Goal: Task Accomplishment & Management: Complete application form

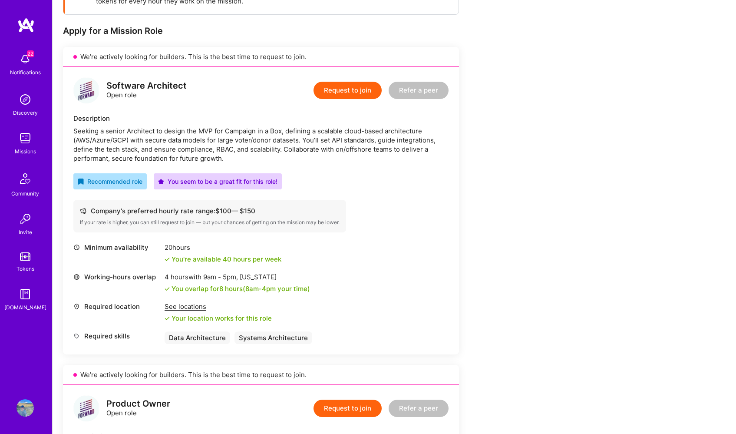
scroll to position [150, 0]
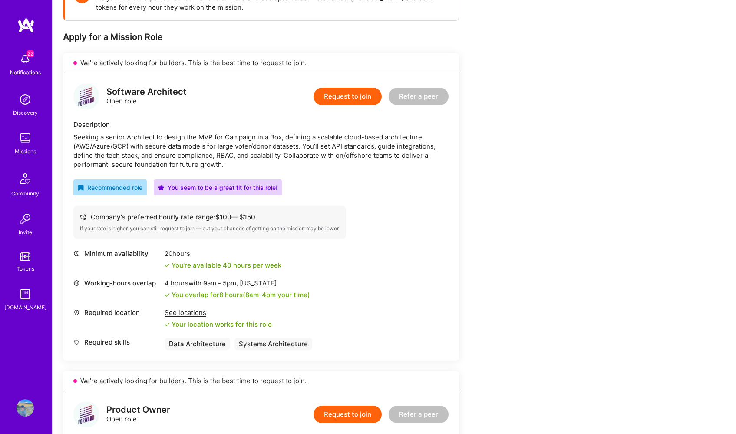
click at [339, 94] on button "Request to join" at bounding box center [347, 96] width 68 height 17
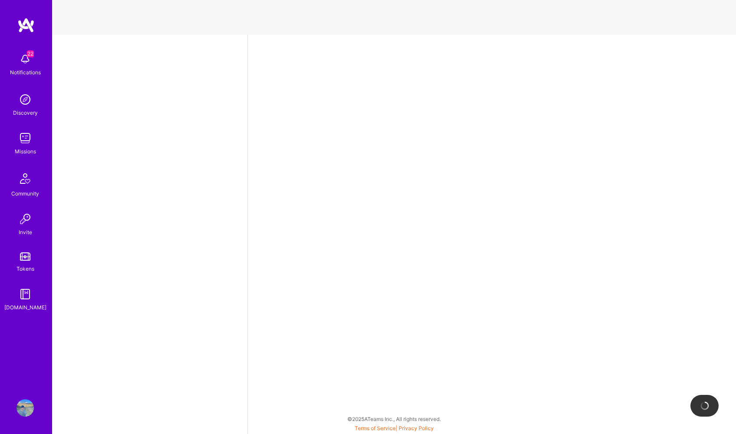
select select "US"
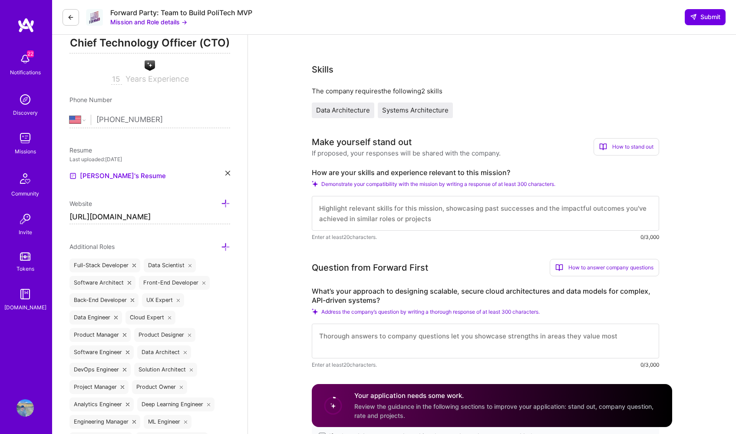
scroll to position [148, 0]
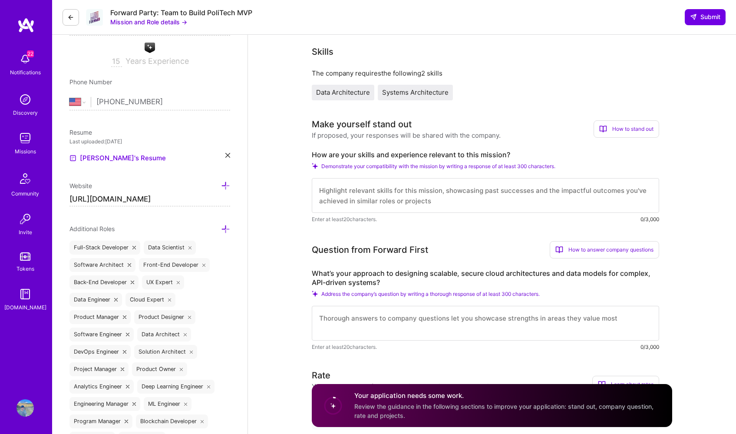
click at [416, 181] on textarea at bounding box center [485, 195] width 347 height 35
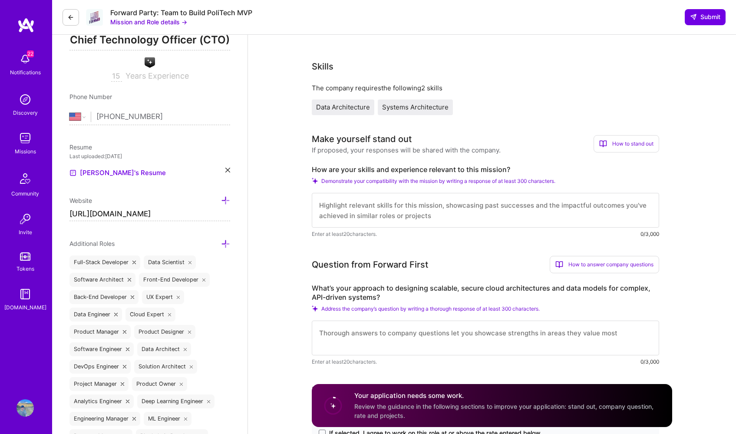
scroll to position [197, 0]
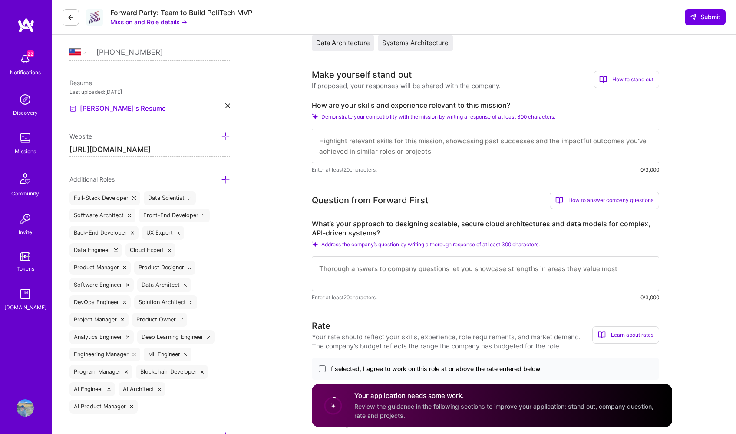
click at [438, 147] on textarea at bounding box center [485, 146] width 347 height 35
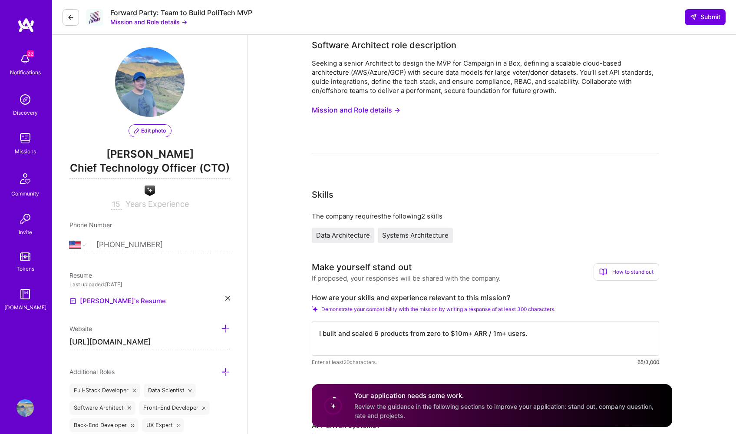
scroll to position [0, 0]
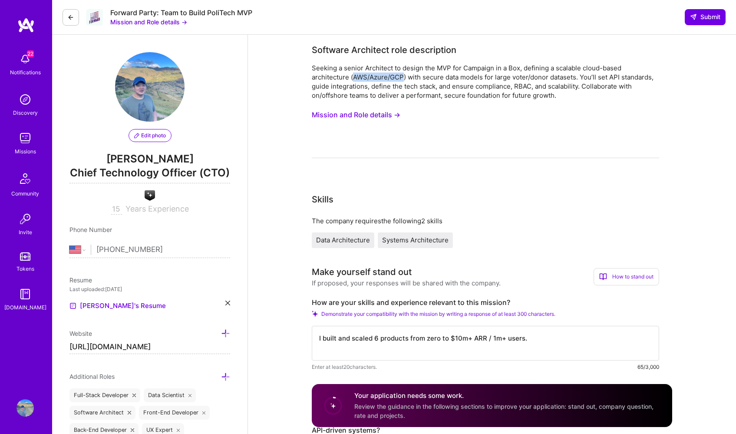
drag, startPoint x: 353, startPoint y: 78, endPoint x: 403, endPoint y: 75, distance: 49.6
click at [403, 75] on div "Seeking a senior Architect to design the MVP for Campaign in a Box, defining a …" at bounding box center [485, 81] width 347 height 36
copy div "AWS/Azure/GCP"
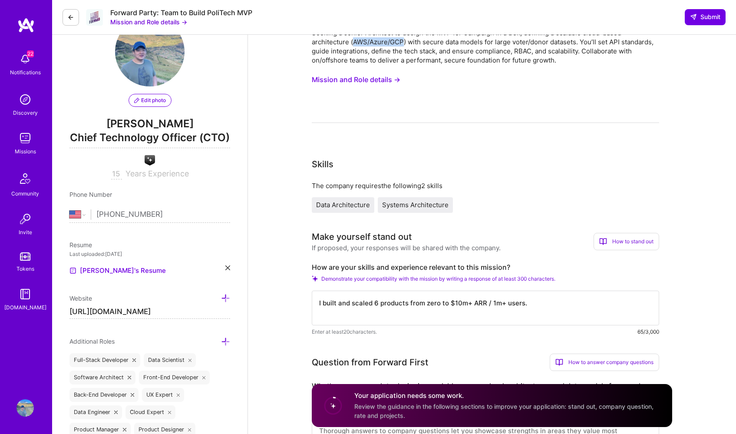
scroll to position [37, 0]
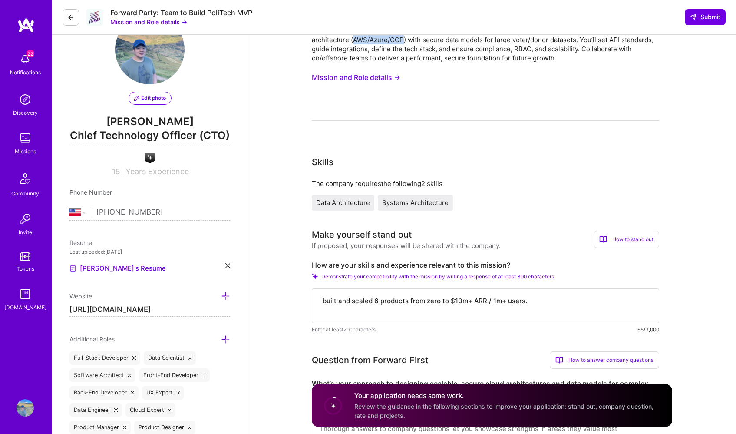
click at [559, 325] on div "Enter at least 20 characters. 65/3,000" at bounding box center [485, 329] width 347 height 9
click at [562, 307] on textarea "I built and scaled 6 products from zero to $10m+ ARR / 1m+ users." at bounding box center [485, 305] width 347 height 35
paste textarea "AWS/Azure/GCP"
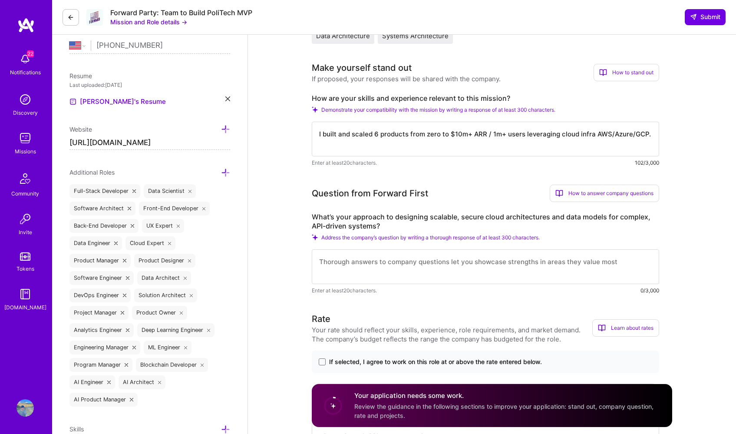
scroll to position [203, 0]
type textarea "I built and scaled 6 products from zero to $10m+ ARR / 1m+ users leveraging clo…"
click at [452, 275] on textarea at bounding box center [485, 268] width 347 height 35
click at [370, 267] on textarea at bounding box center [485, 268] width 347 height 35
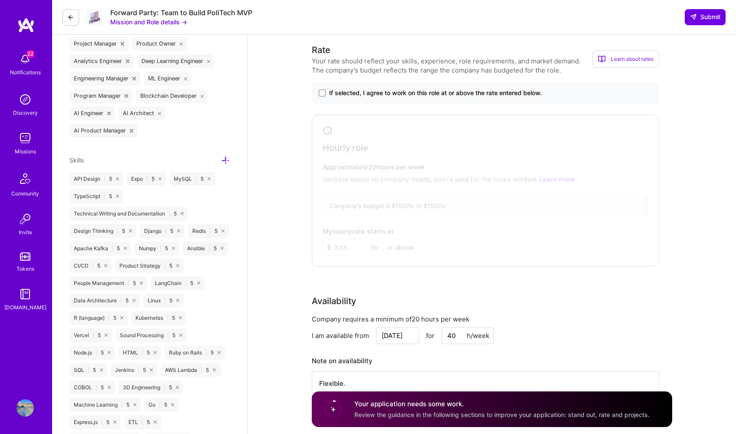
scroll to position [449, 0]
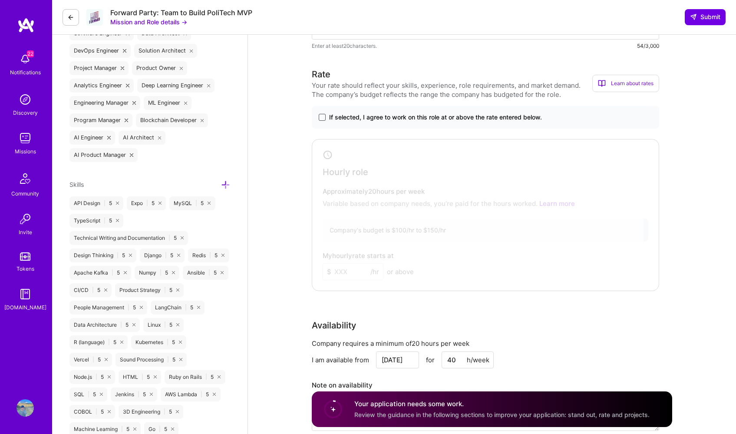
type textarea "Design a robust prototype and then iterate from there."
click at [323, 119] on span at bounding box center [322, 117] width 7 height 7
click at [0, 0] on input "If selected, I agree to work on this role at or above the rate entered below." at bounding box center [0, 0] width 0 height 0
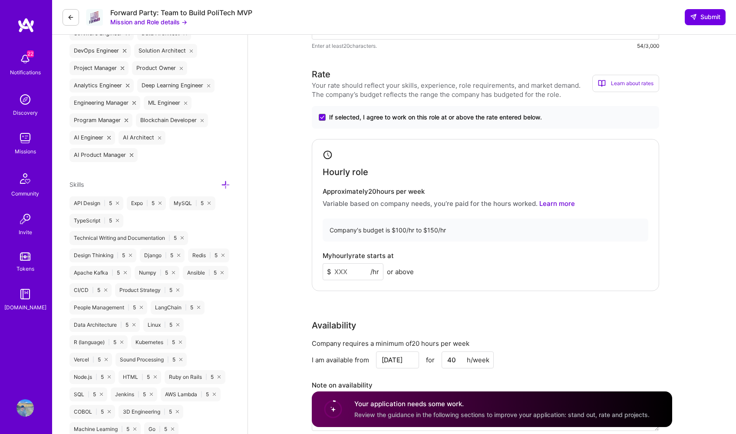
click at [350, 265] on input at bounding box center [353, 271] width 61 height 17
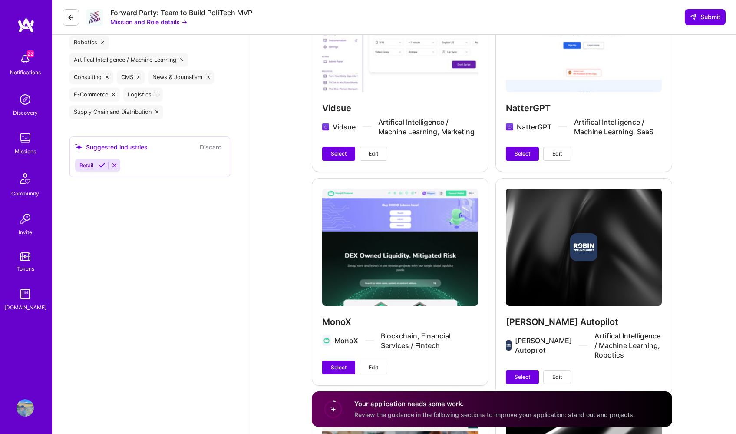
scroll to position [1844, 0]
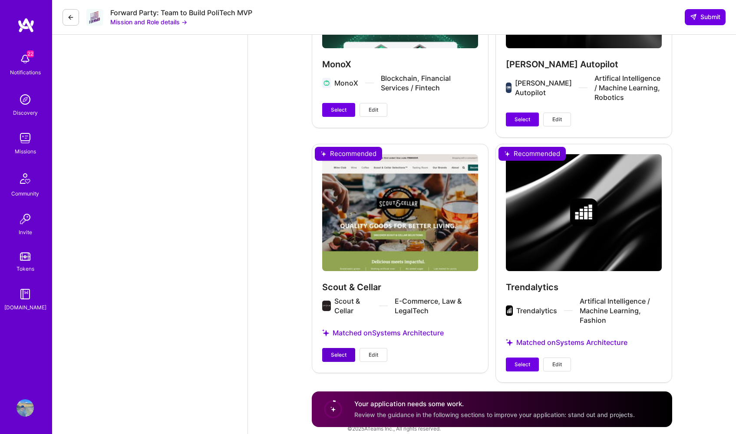
type input "149"
click at [342, 351] on button "Select" at bounding box center [338, 355] width 33 height 14
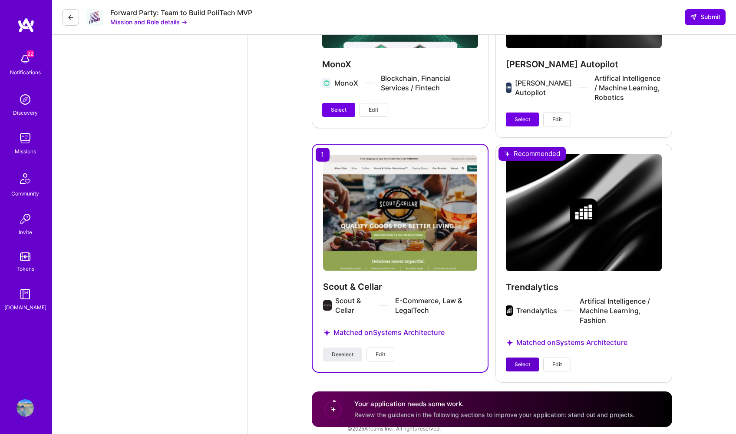
click at [521, 360] on span "Select" at bounding box center [523, 364] width 16 height 8
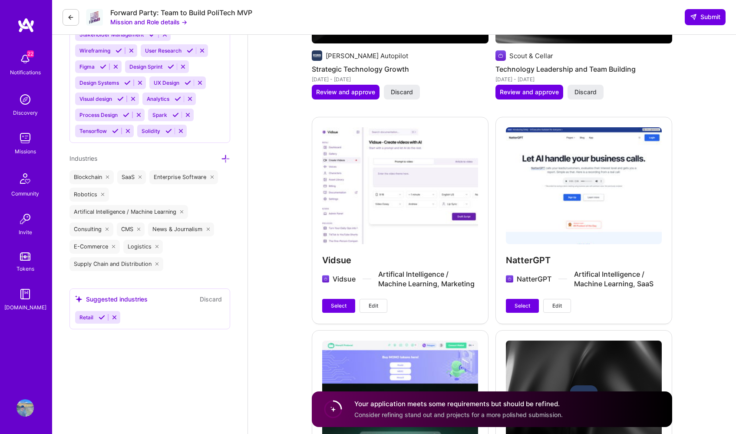
scroll to position [1424, 0]
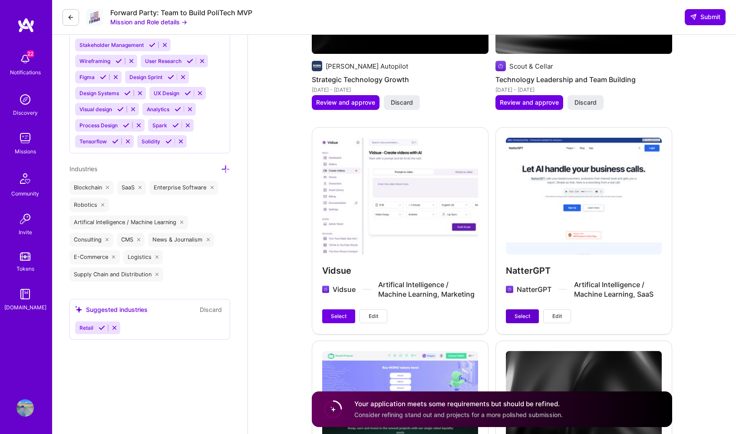
click at [517, 311] on button "Select" at bounding box center [522, 316] width 33 height 14
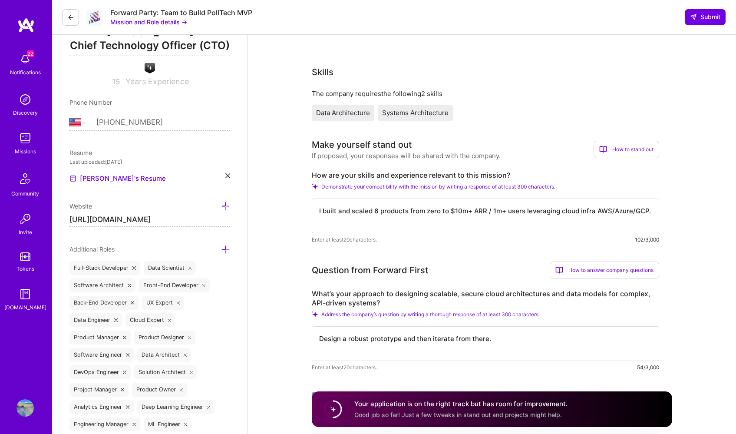
scroll to position [85, 0]
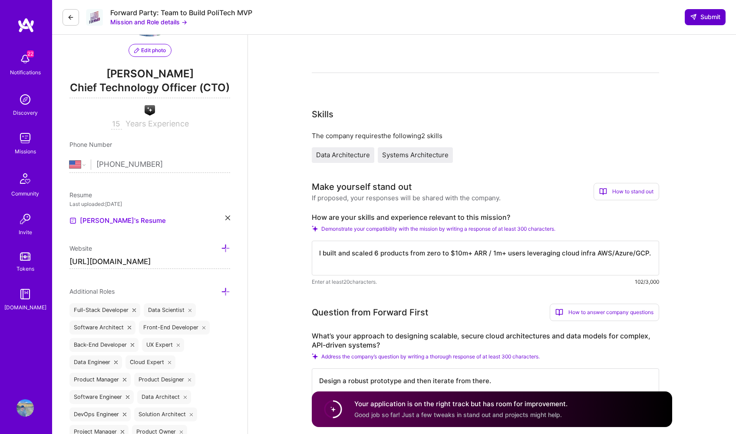
click at [716, 20] on span "Submit" at bounding box center [705, 17] width 30 height 9
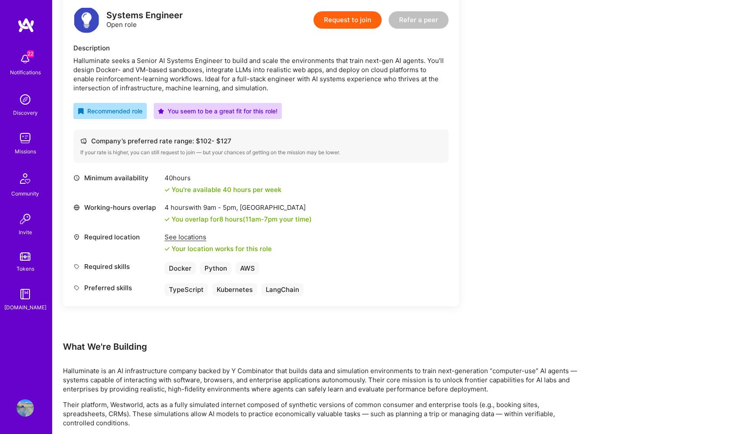
scroll to position [227, 0]
